Goal: Task Accomplishment & Management: Complete application form

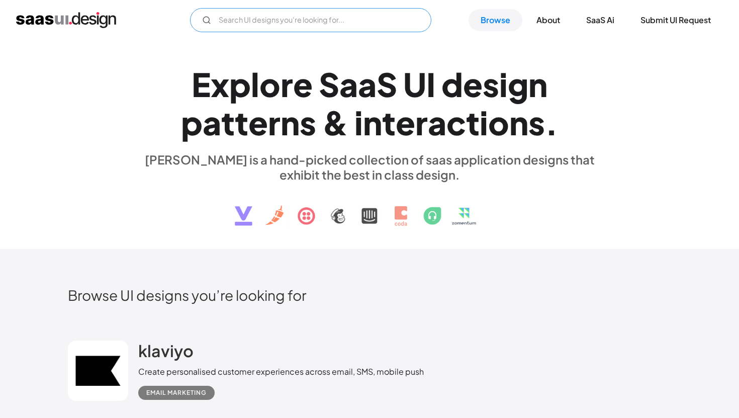
click at [294, 30] on input "Email Form" at bounding box center [310, 20] width 241 height 24
click at [348, 25] on input "reo.dev" at bounding box center [310, 20] width 241 height 24
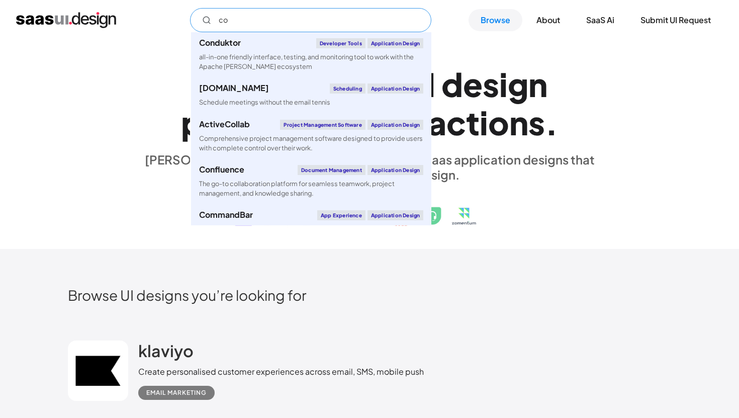
type input "c"
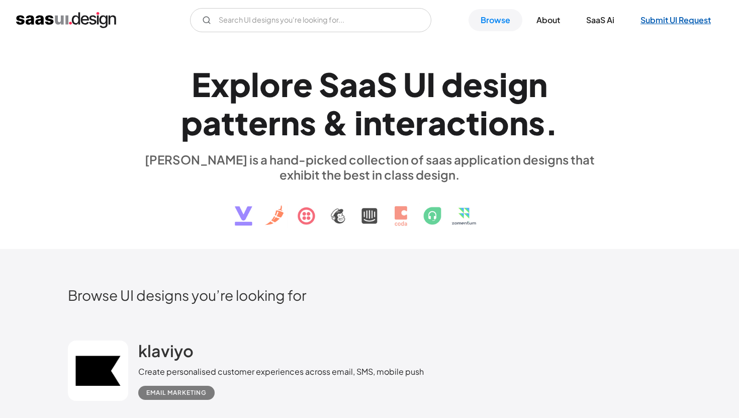
click at [663, 22] on link "Submit UI Request" at bounding box center [675, 20] width 95 height 22
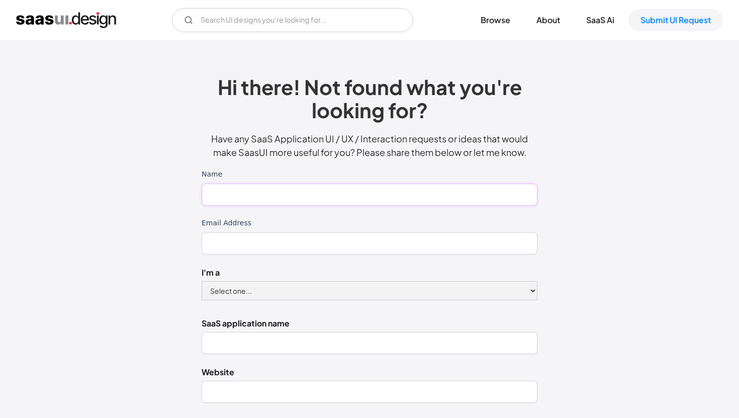
click at [290, 195] on input "Name" at bounding box center [370, 194] width 336 height 22
type input "[DOMAIN_NAME]"
click at [279, 244] on input "Email Address" at bounding box center [370, 243] width 336 height 22
type input "[EMAIL_ADDRESS][DOMAIN_NAME]"
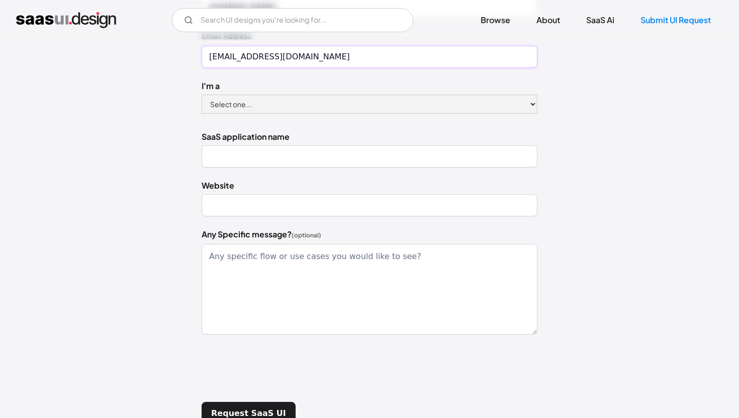
scroll to position [188, 0]
click at [261, 94] on select "Select one... Designer Product Manager Founder" at bounding box center [370, 103] width 336 height 19
select select "Founder"
click at [202, 94] on select "Select one... Designer Product Manager Founder" at bounding box center [370, 103] width 336 height 19
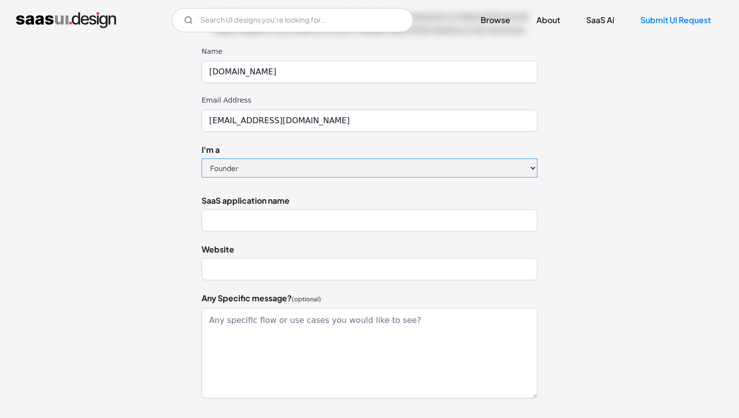
scroll to position [106, 0]
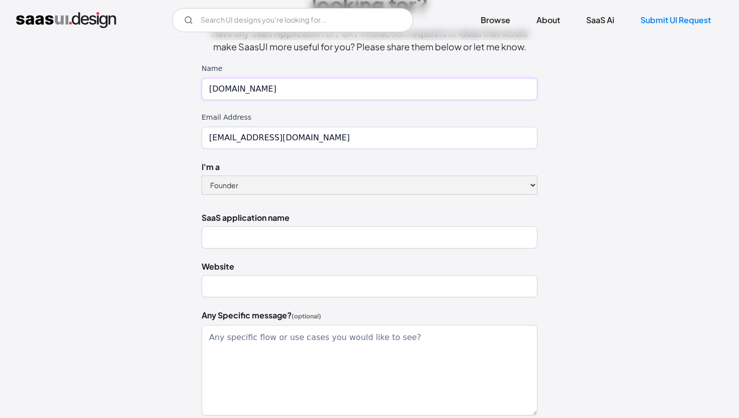
click at [249, 89] on input "[DOMAIN_NAME]" at bounding box center [370, 89] width 336 height 22
type input "[PERSON_NAME]"
click at [236, 235] on input "SaaS application name" at bounding box center [370, 237] width 336 height 22
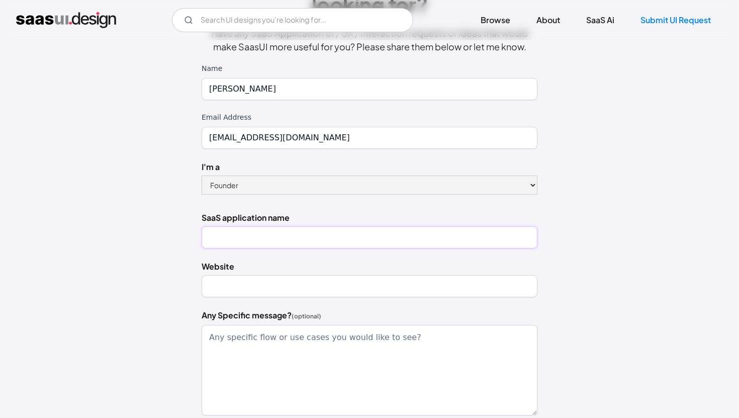
type input "[DOMAIN_NAME]"
click at [254, 278] on input "Website" at bounding box center [370, 286] width 336 height 22
type input "[URL][DOMAIN_NAME]"
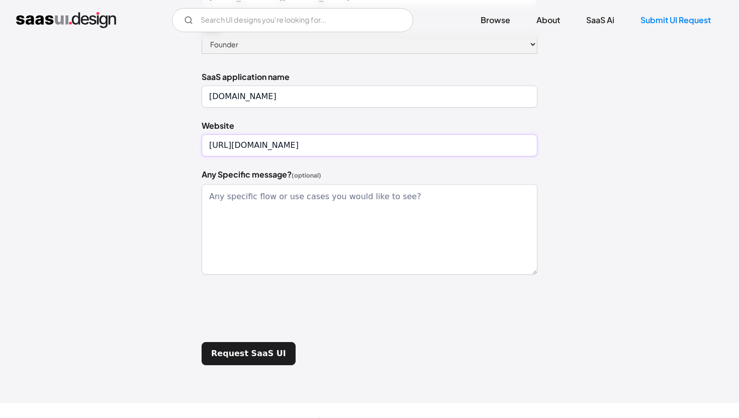
scroll to position [247, 0]
click at [270, 197] on textarea "Any Specific message? (optional)" at bounding box center [370, 228] width 336 height 90
click at [245, 351] on input "Request SaaS UI" at bounding box center [249, 352] width 94 height 23
type input "Please wait..."
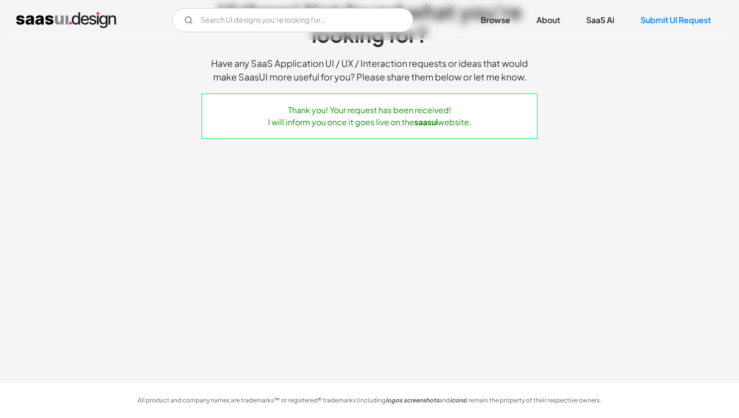
scroll to position [0, 0]
